Goal: Find specific page/section: Find specific page/section

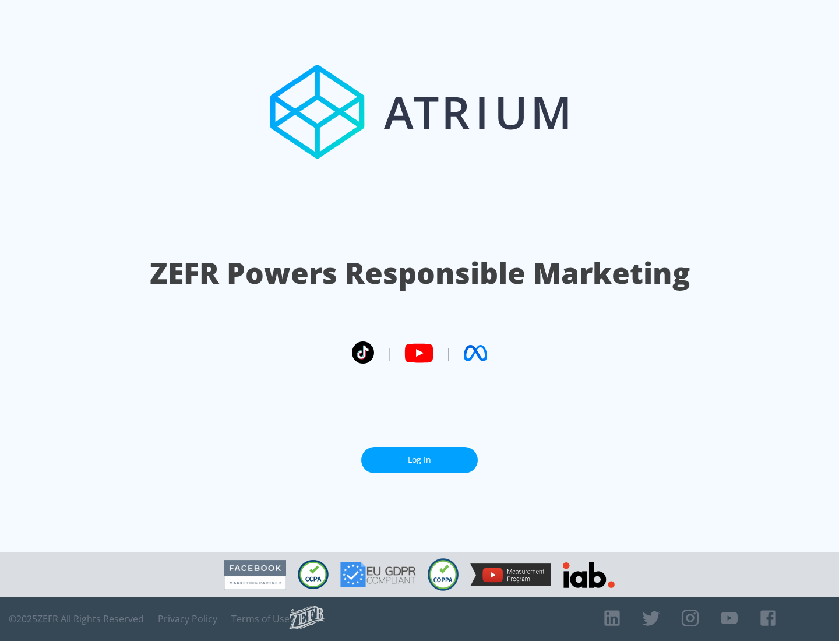
click at [420, 460] on link "Log In" at bounding box center [419, 460] width 117 height 26
